Goal: Task Accomplishment & Management: Manage account settings

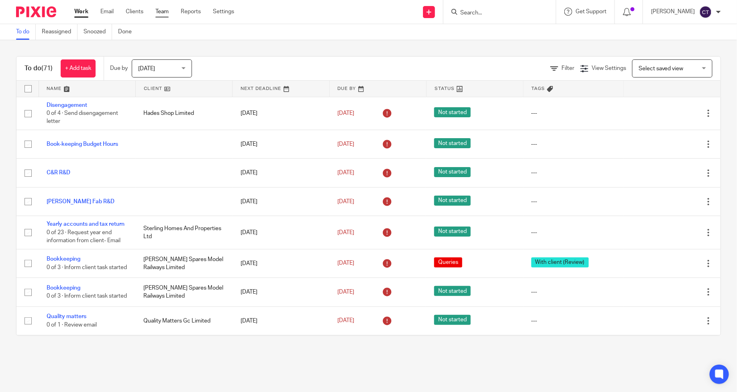
click at [161, 14] on link "Team" at bounding box center [161, 12] width 13 height 8
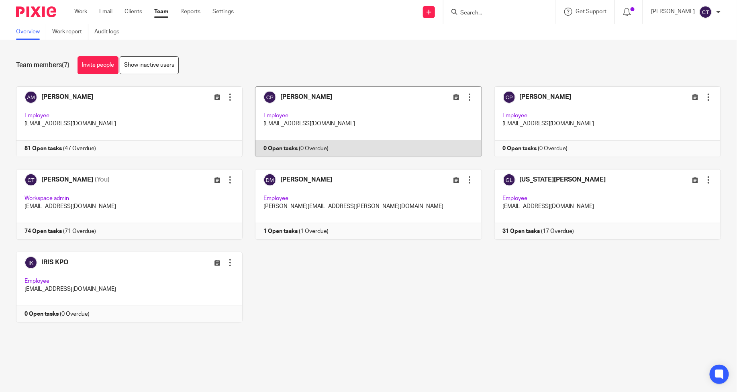
click at [465, 95] on div at bounding box center [469, 97] width 8 height 8
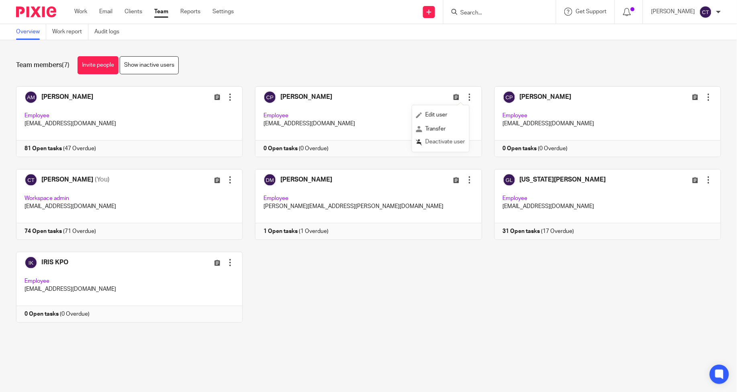
click at [440, 141] on span "Deactivate user" at bounding box center [445, 142] width 40 height 6
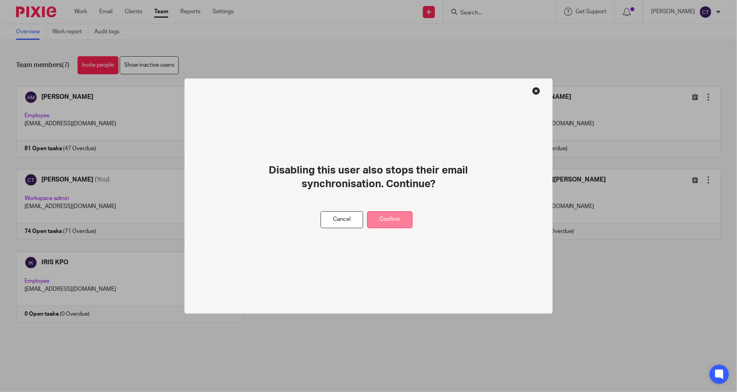
click at [384, 219] on button "Confirm" at bounding box center [389, 219] width 45 height 17
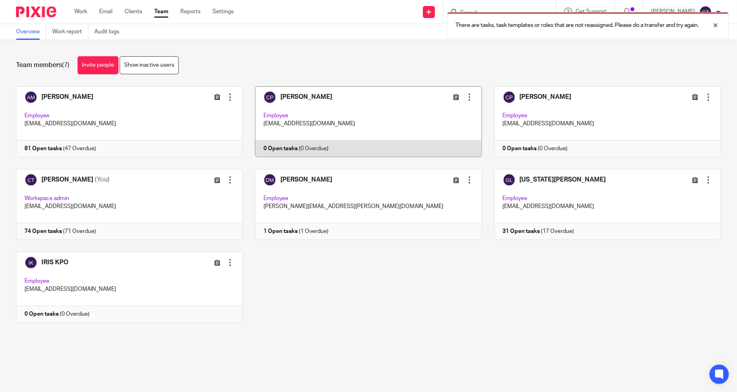
click at [465, 95] on div at bounding box center [469, 97] width 8 height 8
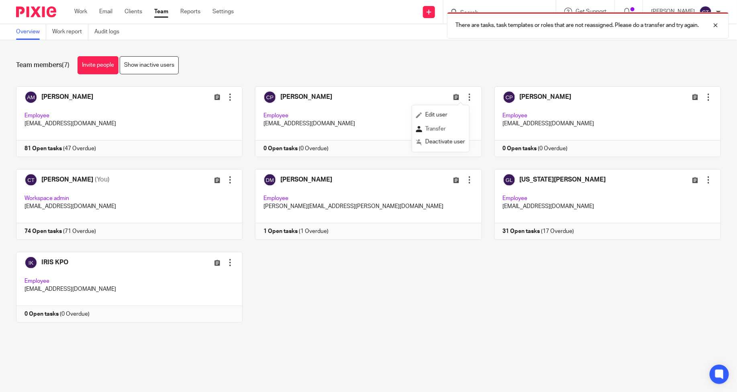
click at [436, 131] on span "Transfer" at bounding box center [435, 129] width 20 height 6
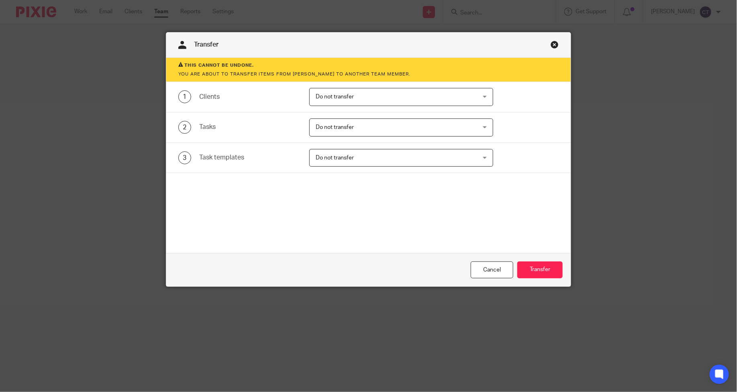
click at [351, 96] on span "Do not transfer" at bounding box center [387, 96] width 142 height 17
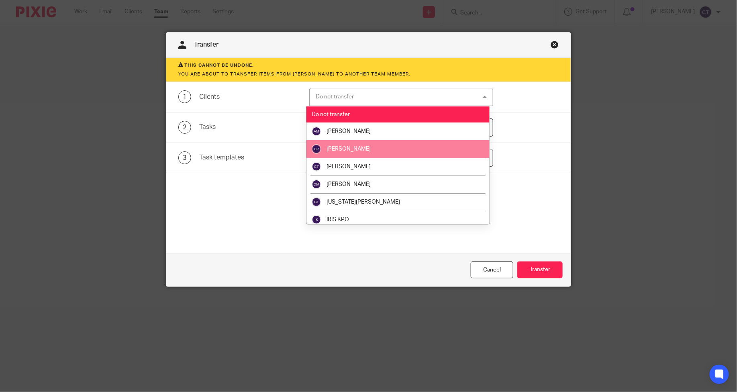
click at [363, 150] on span "[PERSON_NAME]" at bounding box center [348, 149] width 44 height 6
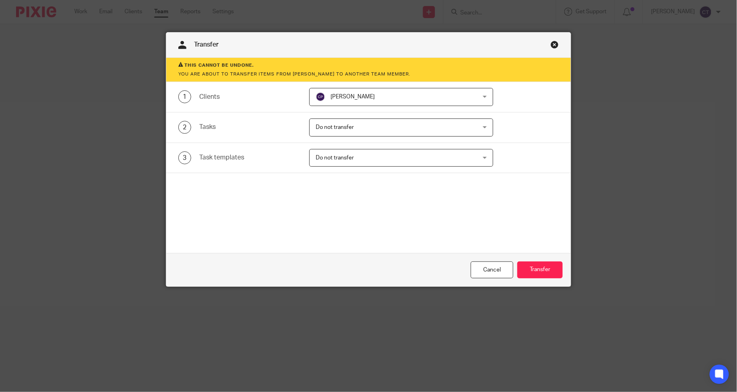
click at [344, 126] on span "Do not transfer" at bounding box center [335, 127] width 38 height 6
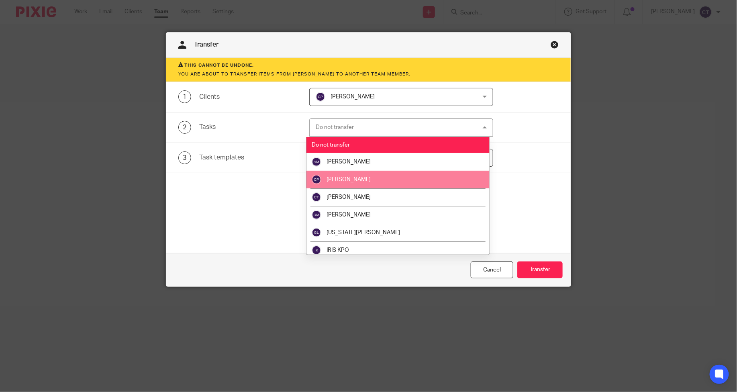
click at [360, 178] on span "[PERSON_NAME]" at bounding box center [348, 180] width 44 height 6
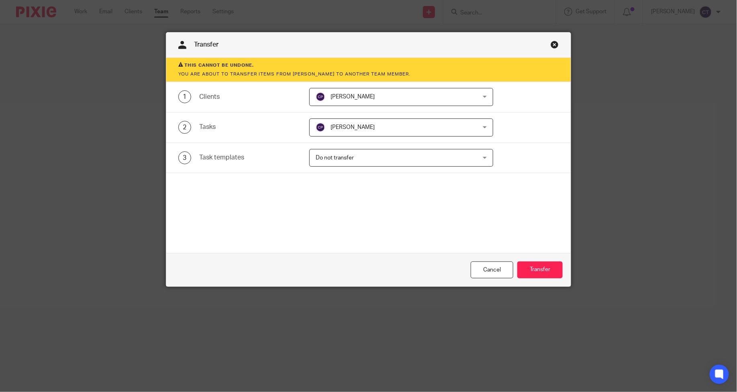
click at [355, 159] on span "Do not transfer" at bounding box center [387, 157] width 142 height 17
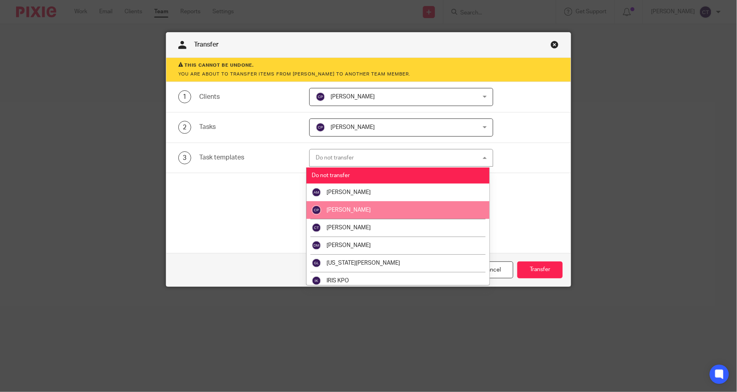
click at [367, 213] on li "[PERSON_NAME]" at bounding box center [397, 210] width 183 height 18
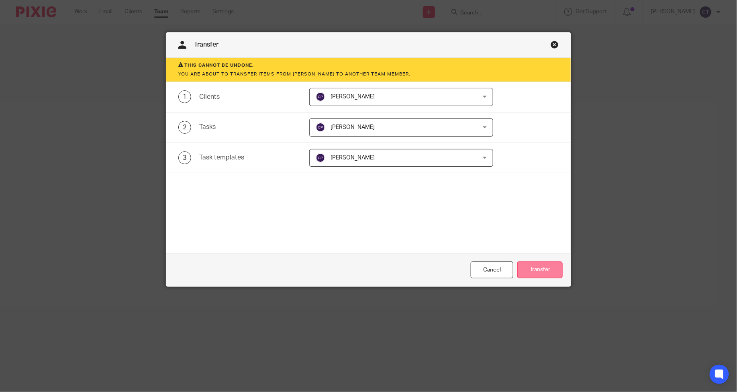
click at [542, 271] on button "Transfer" at bounding box center [539, 269] width 45 height 17
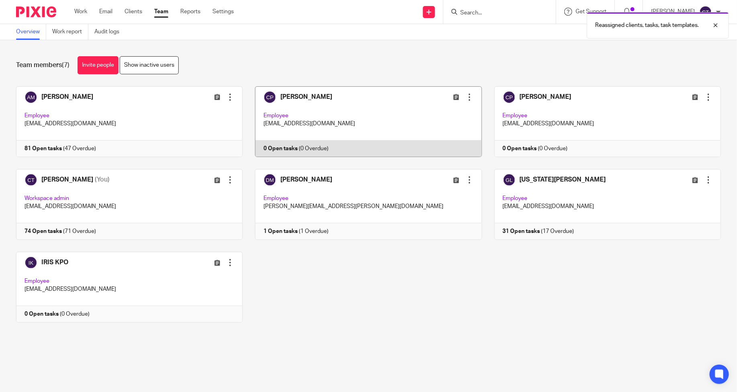
click at [465, 95] on div at bounding box center [469, 97] width 8 height 8
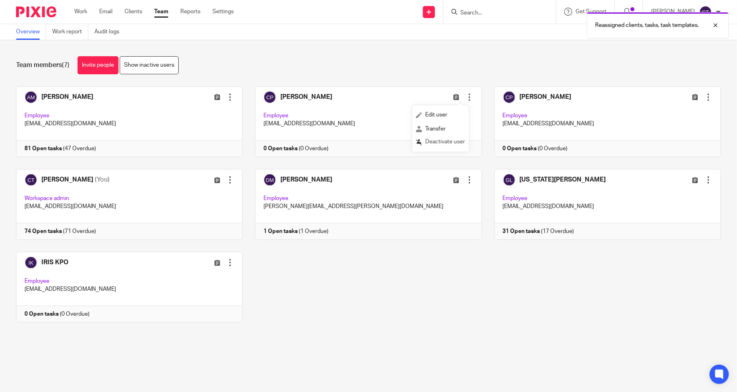
click at [443, 143] on span "Deactivate user" at bounding box center [445, 142] width 40 height 6
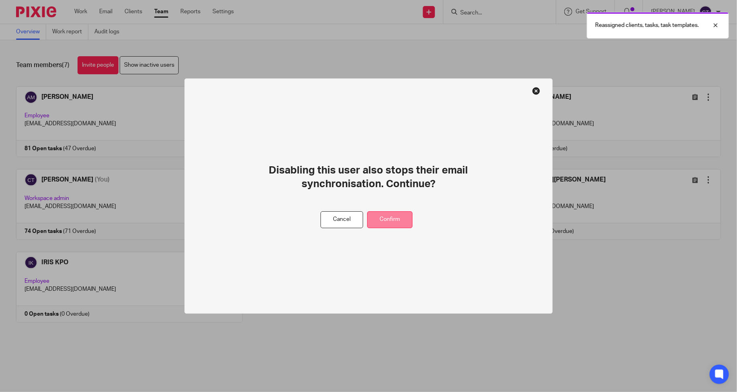
click at [399, 219] on button "Confirm" at bounding box center [389, 219] width 45 height 17
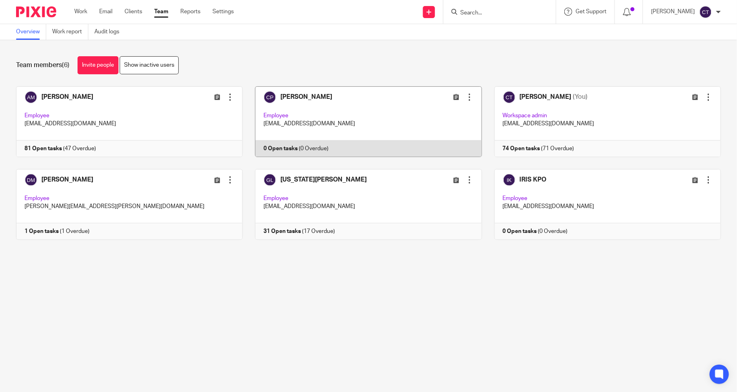
click at [294, 97] on link at bounding box center [362, 121] width 239 height 71
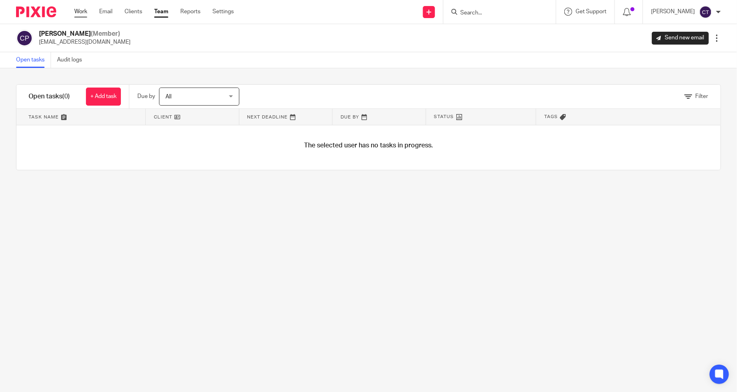
click at [83, 11] on link "Work" at bounding box center [80, 12] width 13 height 8
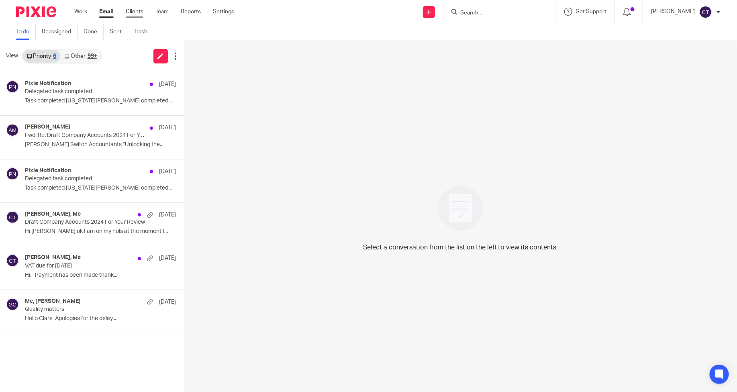
click at [134, 11] on link "Clients" at bounding box center [135, 12] width 18 height 8
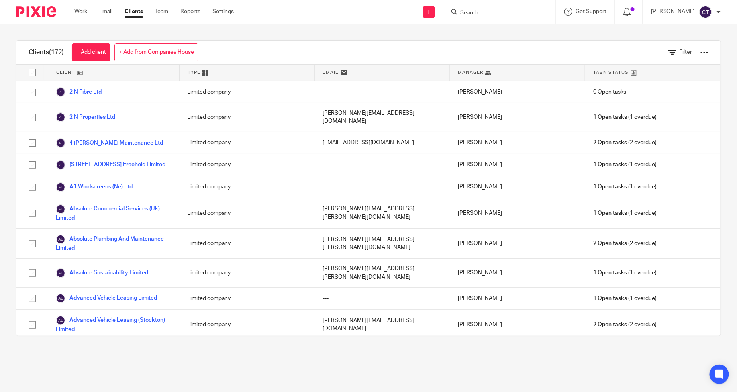
click at [167, 11] on ul "Work Email Clients Team Reports Settings" at bounding box center [159, 12] width 171 height 8
click at [163, 11] on link "Team" at bounding box center [161, 12] width 13 height 8
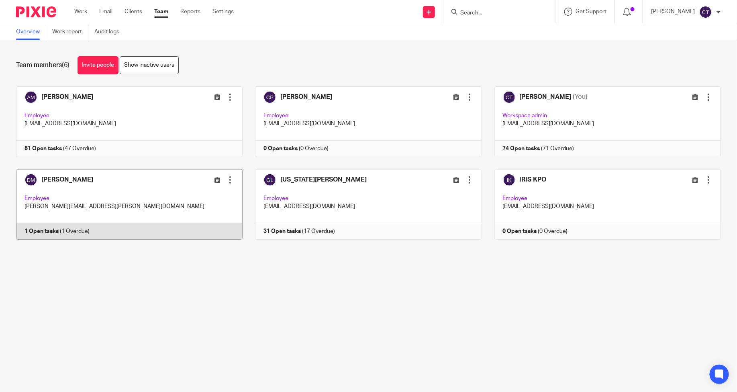
click at [47, 230] on link at bounding box center [123, 204] width 239 height 71
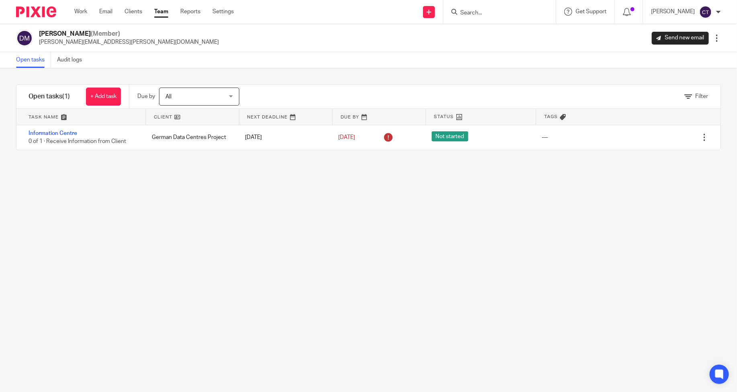
click at [159, 10] on link "Team" at bounding box center [161, 12] width 14 height 8
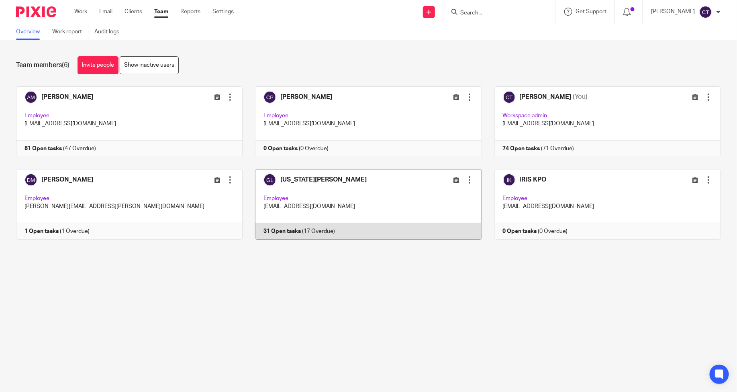
click at [294, 178] on link at bounding box center [362, 204] width 239 height 71
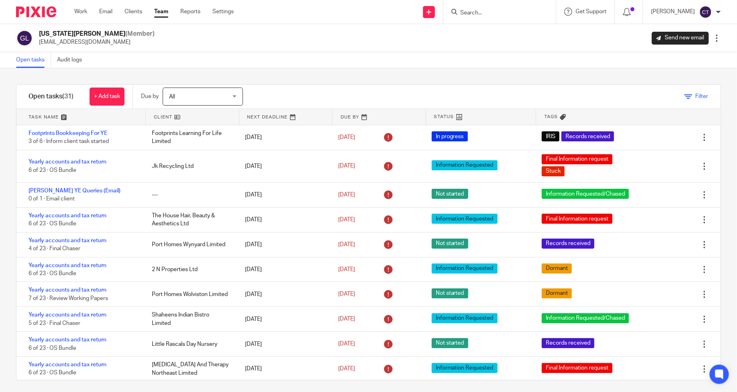
click at [696, 95] on span "Filter" at bounding box center [702, 97] width 13 height 6
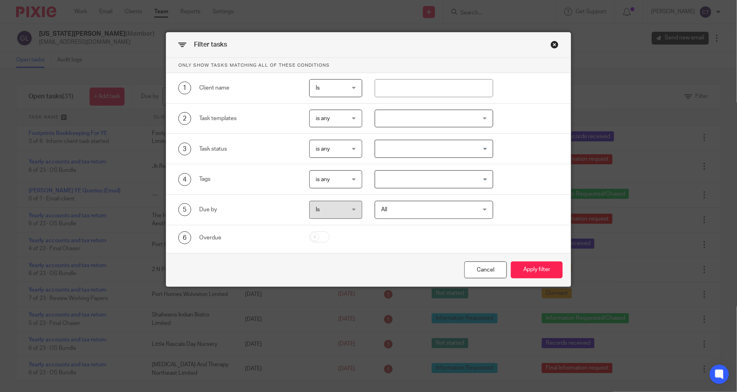
click at [404, 118] on div at bounding box center [434, 119] width 118 height 18
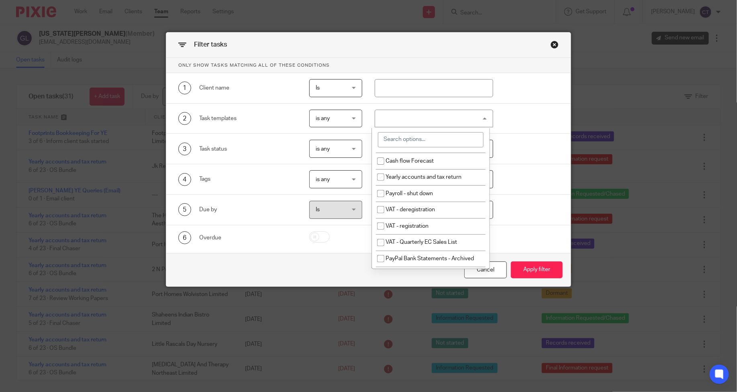
scroll to position [175, 0]
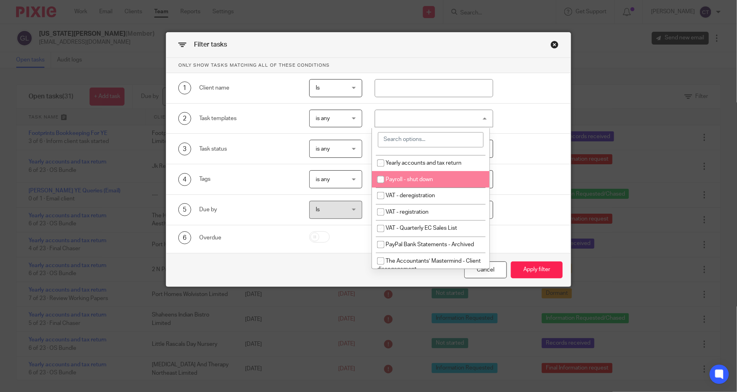
click at [245, 153] on div "Task status" at bounding box center [248, 149] width 98 height 8
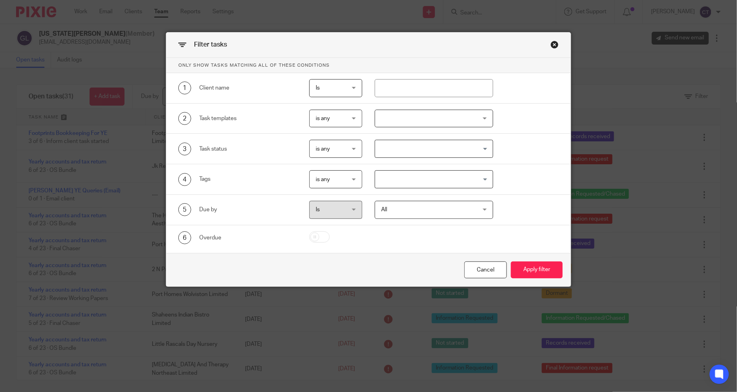
click at [407, 152] on input "Search for option" at bounding box center [432, 149] width 112 height 14
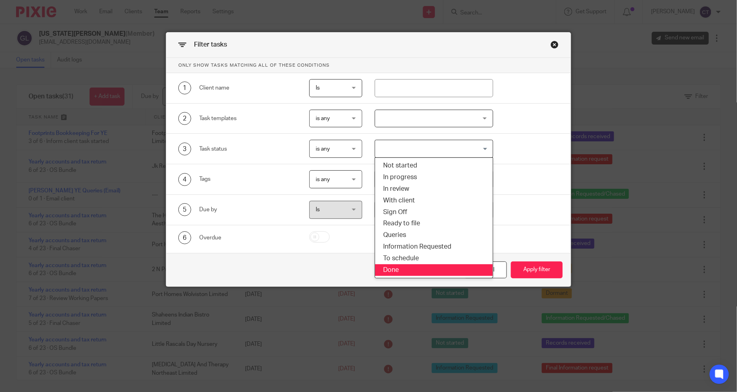
click at [251, 175] on div "4 Tags" at bounding box center [231, 179] width 131 height 18
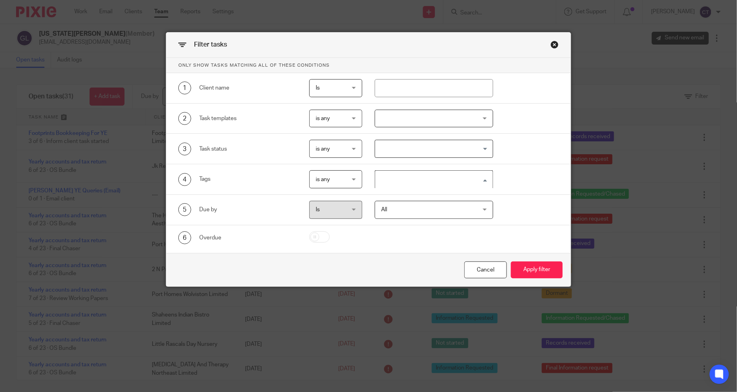
click at [382, 178] on input "Search for option" at bounding box center [432, 179] width 112 height 14
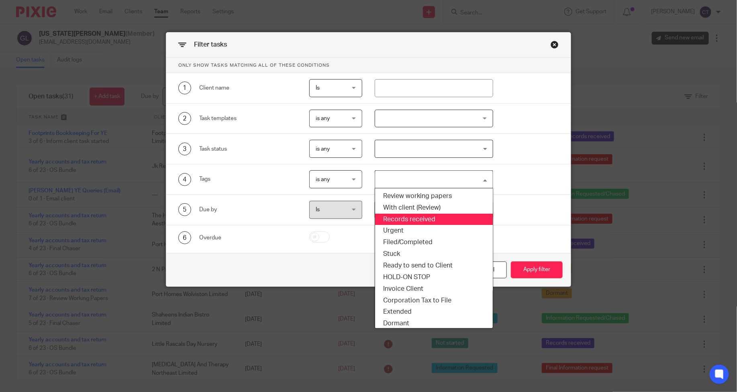
click at [397, 218] on li "Records received" at bounding box center [434, 220] width 118 height 12
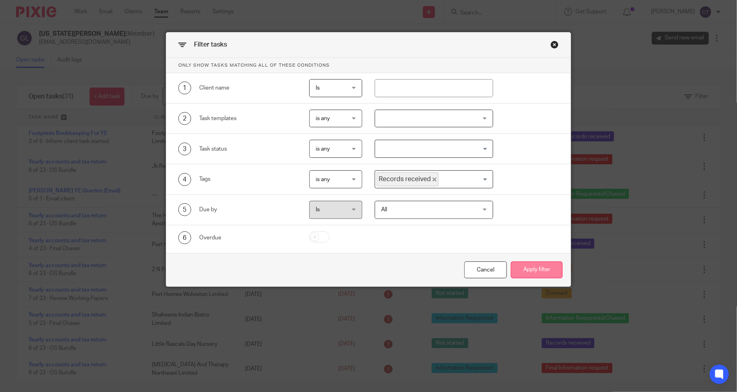
click at [524, 270] on button "Apply filter" at bounding box center [537, 269] width 52 height 17
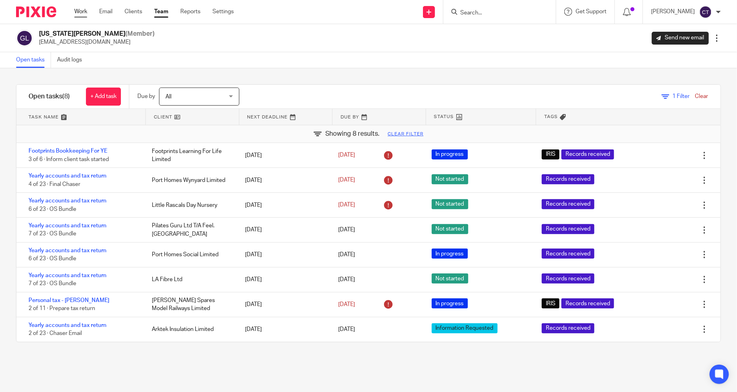
click at [84, 12] on link "Work" at bounding box center [80, 12] width 13 height 8
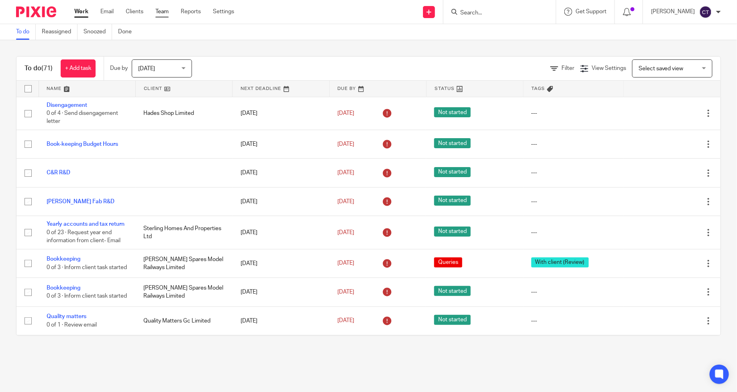
click at [161, 12] on link "Team" at bounding box center [161, 12] width 13 height 8
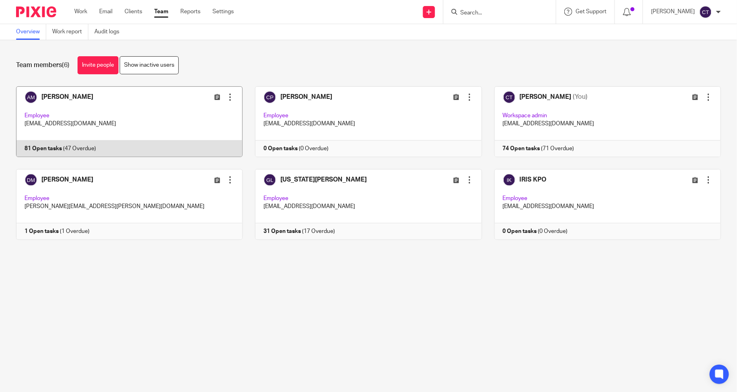
click at [47, 98] on link at bounding box center [123, 121] width 239 height 71
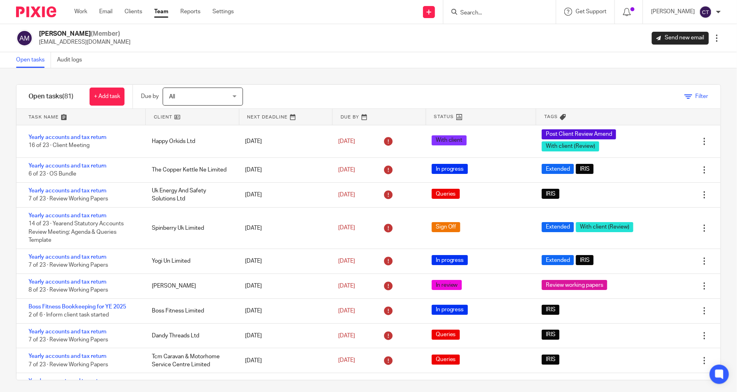
click at [684, 95] on link "Filter" at bounding box center [696, 97] width 24 height 6
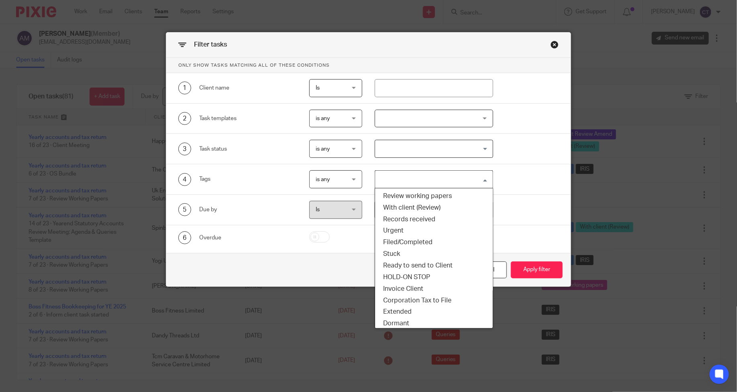
click at [446, 179] on input "Search for option" at bounding box center [432, 179] width 112 height 14
click at [426, 221] on li "Records received" at bounding box center [434, 220] width 118 height 12
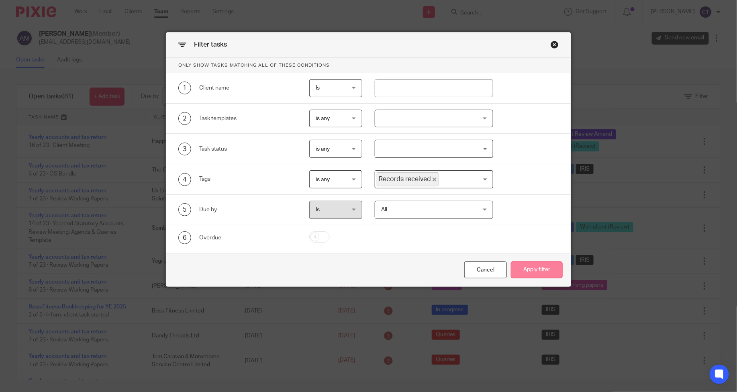
click at [539, 269] on button "Apply filter" at bounding box center [537, 269] width 52 height 17
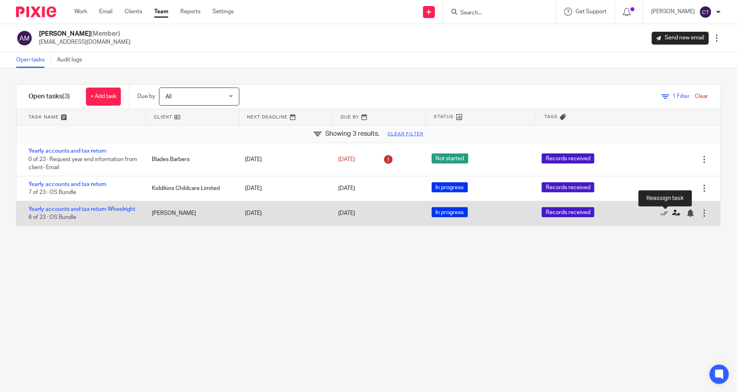
click at [672, 213] on icon at bounding box center [676, 213] width 8 height 8
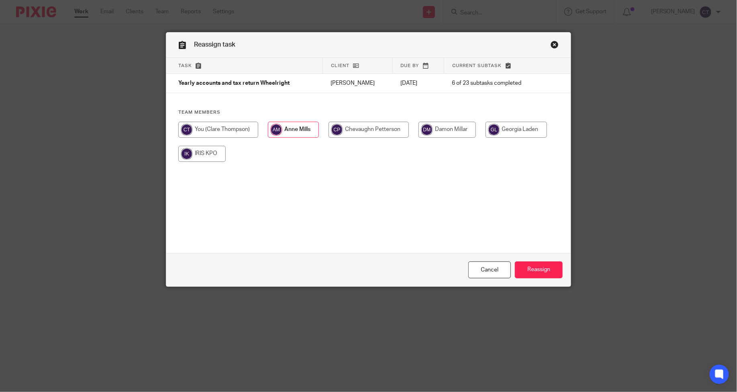
click at [506, 130] on input "radio" at bounding box center [515, 130] width 61 height 16
radio input "true"
click at [535, 271] on input "Reassign" at bounding box center [539, 269] width 48 height 17
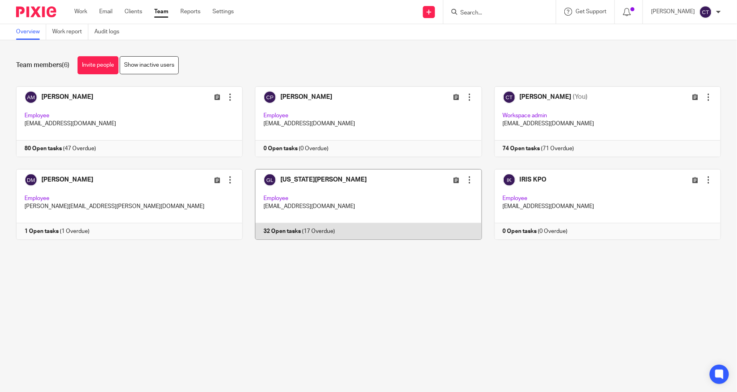
click at [296, 189] on link at bounding box center [362, 204] width 239 height 71
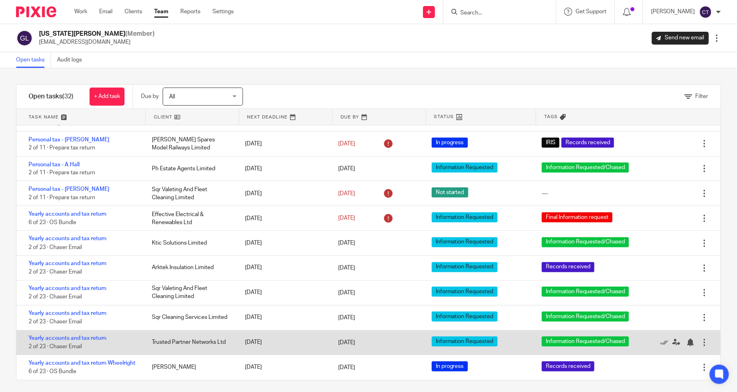
scroll to position [4, 0]
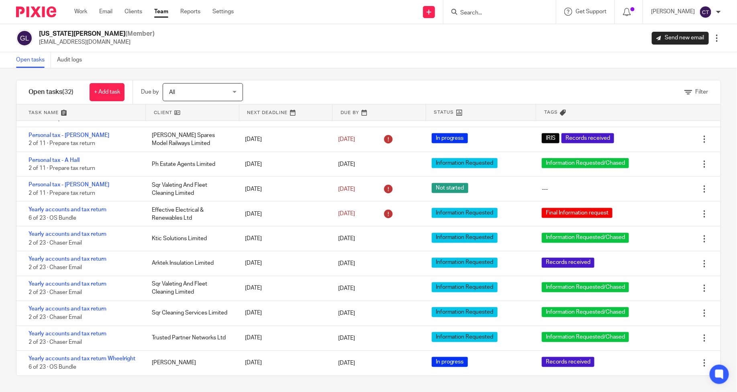
click at [476, 11] on input "Search" at bounding box center [495, 13] width 72 height 7
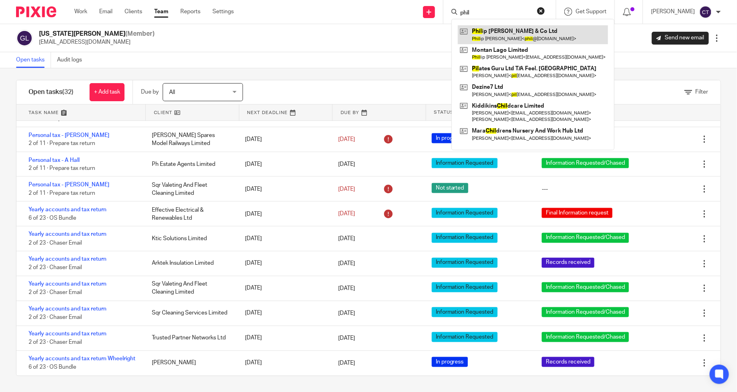
type input "phil"
click at [496, 33] on link at bounding box center [533, 34] width 150 height 18
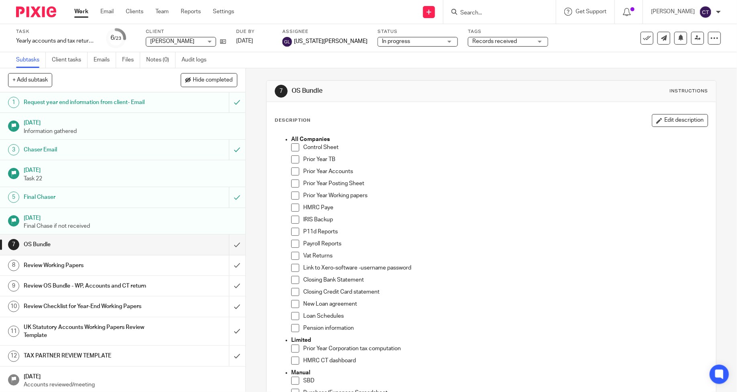
click at [472, 45] on span "Records received" at bounding box center [502, 41] width 60 height 8
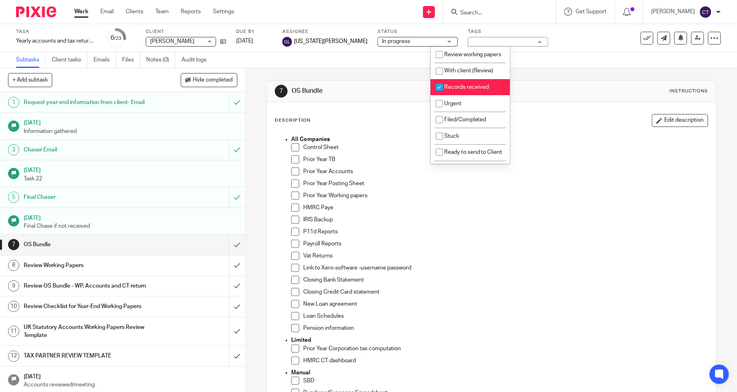
drag, startPoint x: 466, startPoint y: 95, endPoint x: 470, endPoint y: 92, distance: 5.0
click at [466, 90] on span "Records received" at bounding box center [466, 87] width 45 height 6
checkbox input "false"
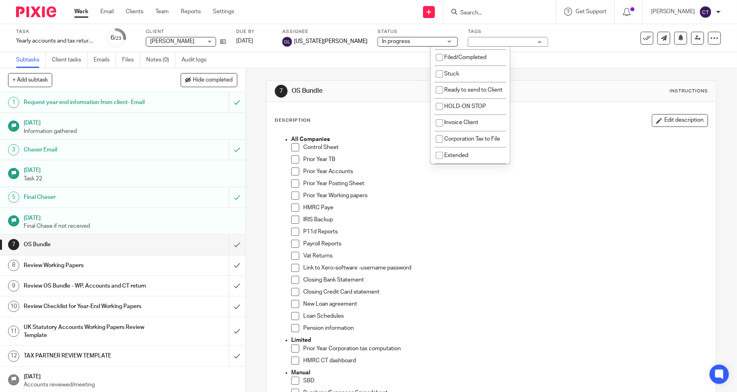
scroll to position [63, 0]
click at [472, 81] on li "Stuck" at bounding box center [470, 72] width 80 height 16
checkbox input "true"
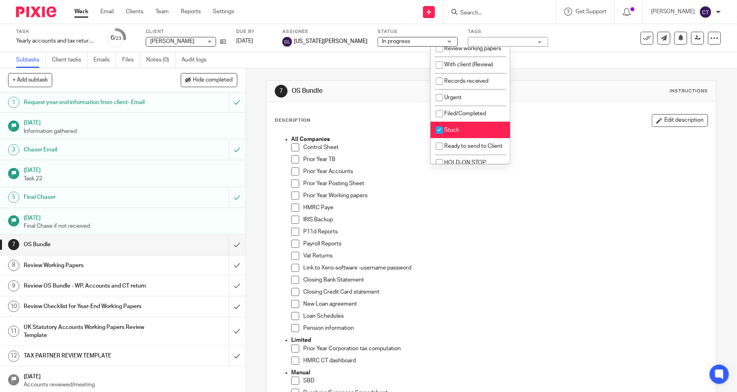
scroll to position [0, 0]
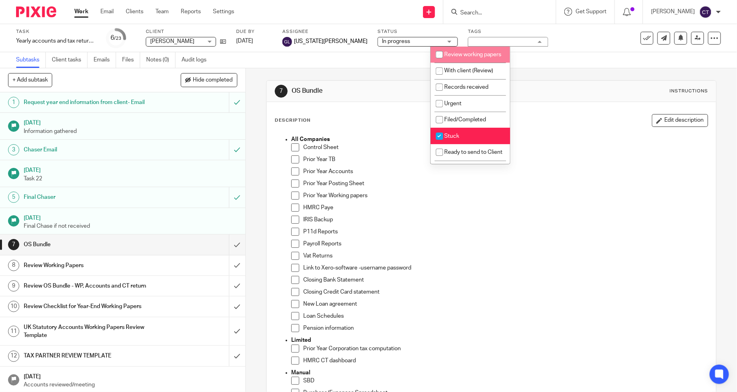
click at [484, 57] on li "Review working papers" at bounding box center [470, 55] width 80 height 16
checkbox input "true"
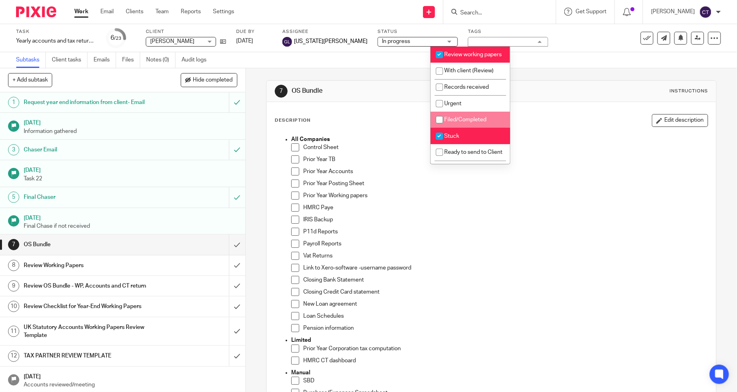
click at [360, 63] on div "Subtasks Client tasks Emails Files Notes (0) Audit logs" at bounding box center [368, 60] width 737 height 16
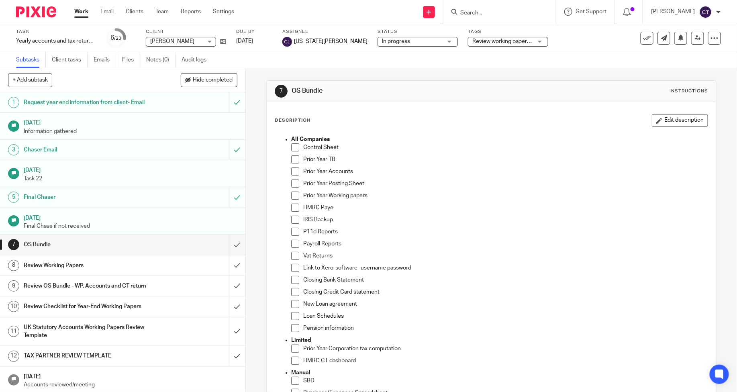
click at [80, 14] on link "Work" at bounding box center [81, 12] width 14 height 8
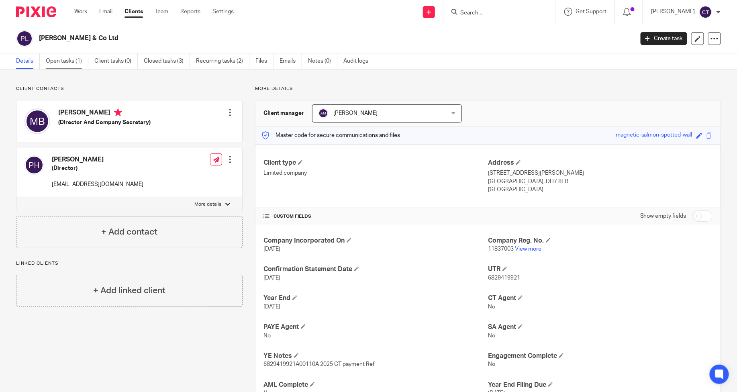
click at [59, 65] on link "Open tasks (1)" at bounding box center [67, 61] width 43 height 16
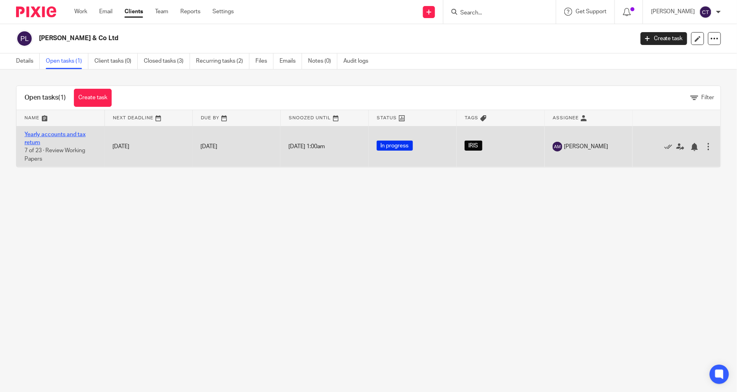
click at [66, 133] on link "Yearly accounts and tax return" at bounding box center [54, 139] width 61 height 14
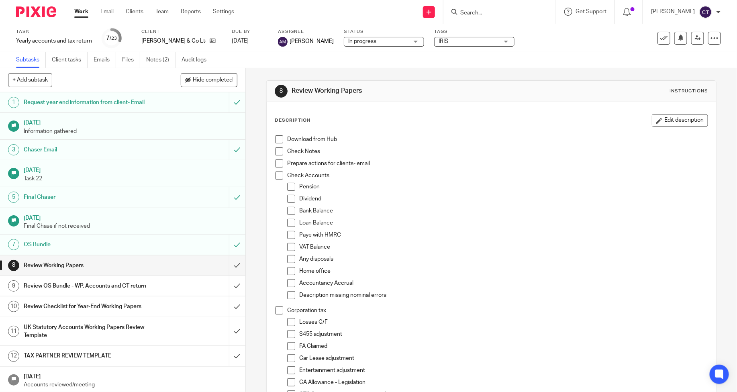
click at [488, 14] on input "Search" at bounding box center [495, 13] width 72 height 7
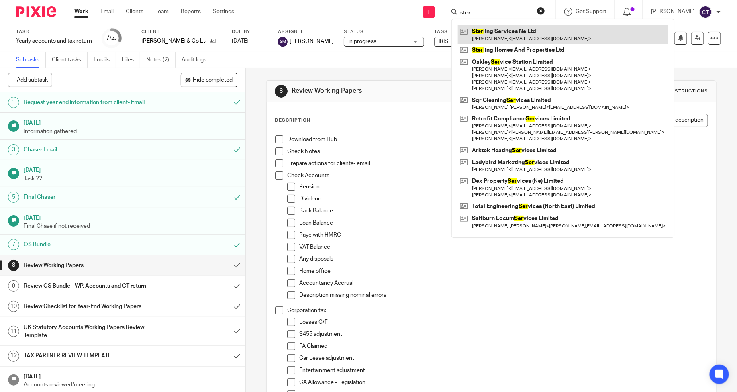
type input "ster"
click at [501, 33] on link at bounding box center [563, 34] width 210 height 18
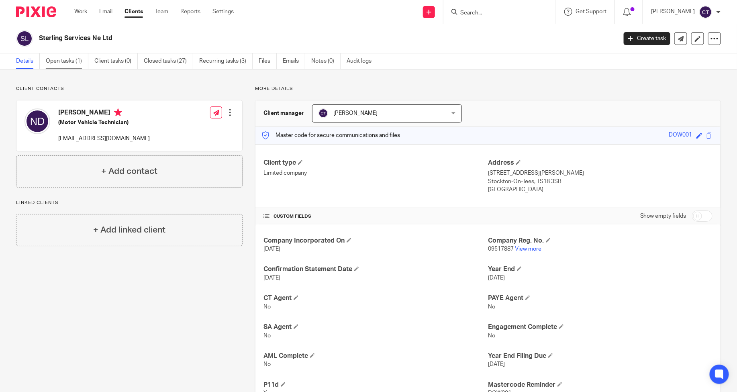
click at [65, 63] on link "Open tasks (1)" at bounding box center [67, 61] width 43 height 16
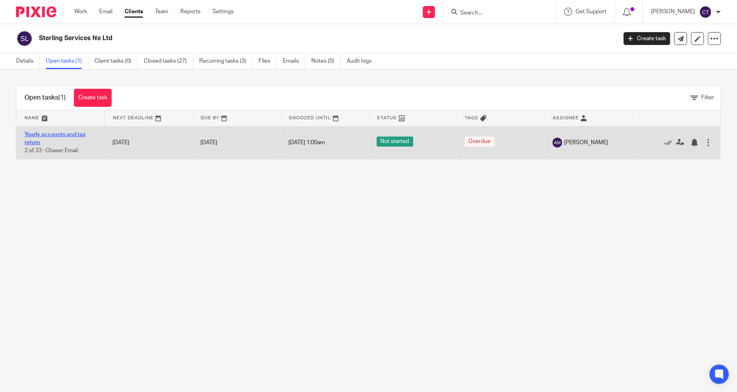
click at [65, 134] on link "Yearly accounts and tax return" at bounding box center [54, 139] width 61 height 14
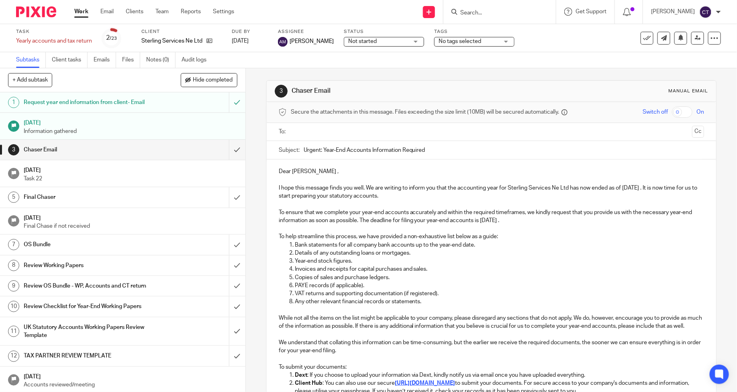
click at [348, 43] on span "Not started" at bounding box center [362, 42] width 29 height 6
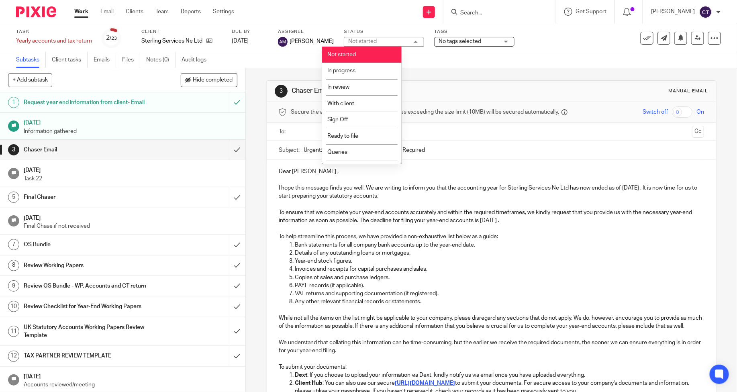
click at [352, 58] on li "Not started" at bounding box center [362, 55] width 80 height 16
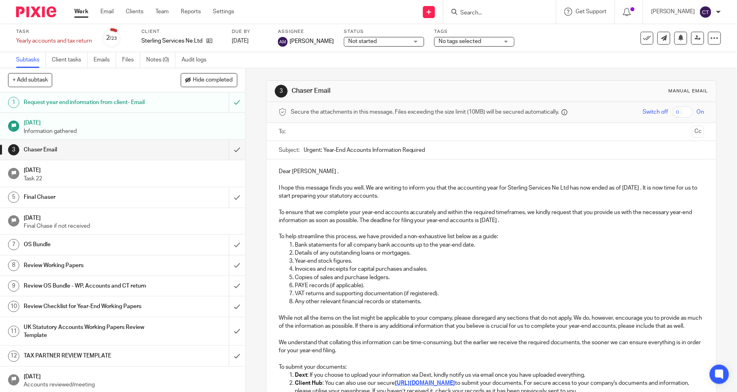
click at [455, 43] on span "No tags selected" at bounding box center [460, 42] width 43 height 6
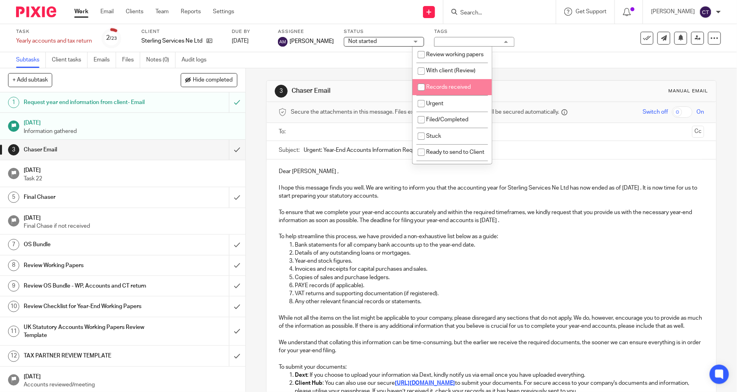
click at [450, 90] on span "Records received" at bounding box center [448, 87] width 45 height 6
checkbox input "true"
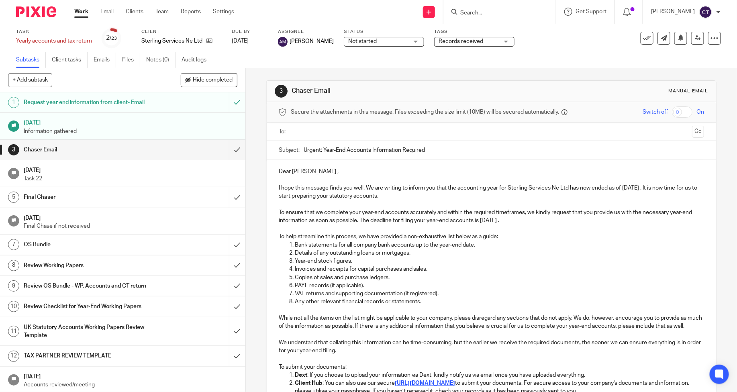
click at [525, 45] on div "Task Yearly accounts and tax return Save Yearly accounts and tax return 2 /23 C…" at bounding box center [309, 38] width 587 height 19
click at [719, 12] on div at bounding box center [718, 12] width 5 height 5
click at [694, 53] on li "Logout" at bounding box center [691, 56] width 53 height 12
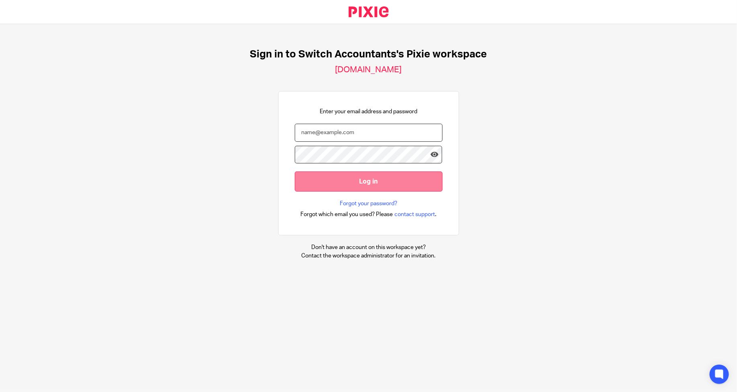
type input "[EMAIL_ADDRESS][DOMAIN_NAME]"
click at [327, 179] on input "Log in" at bounding box center [369, 181] width 148 height 20
